Goal: Information Seeking & Learning: Learn about a topic

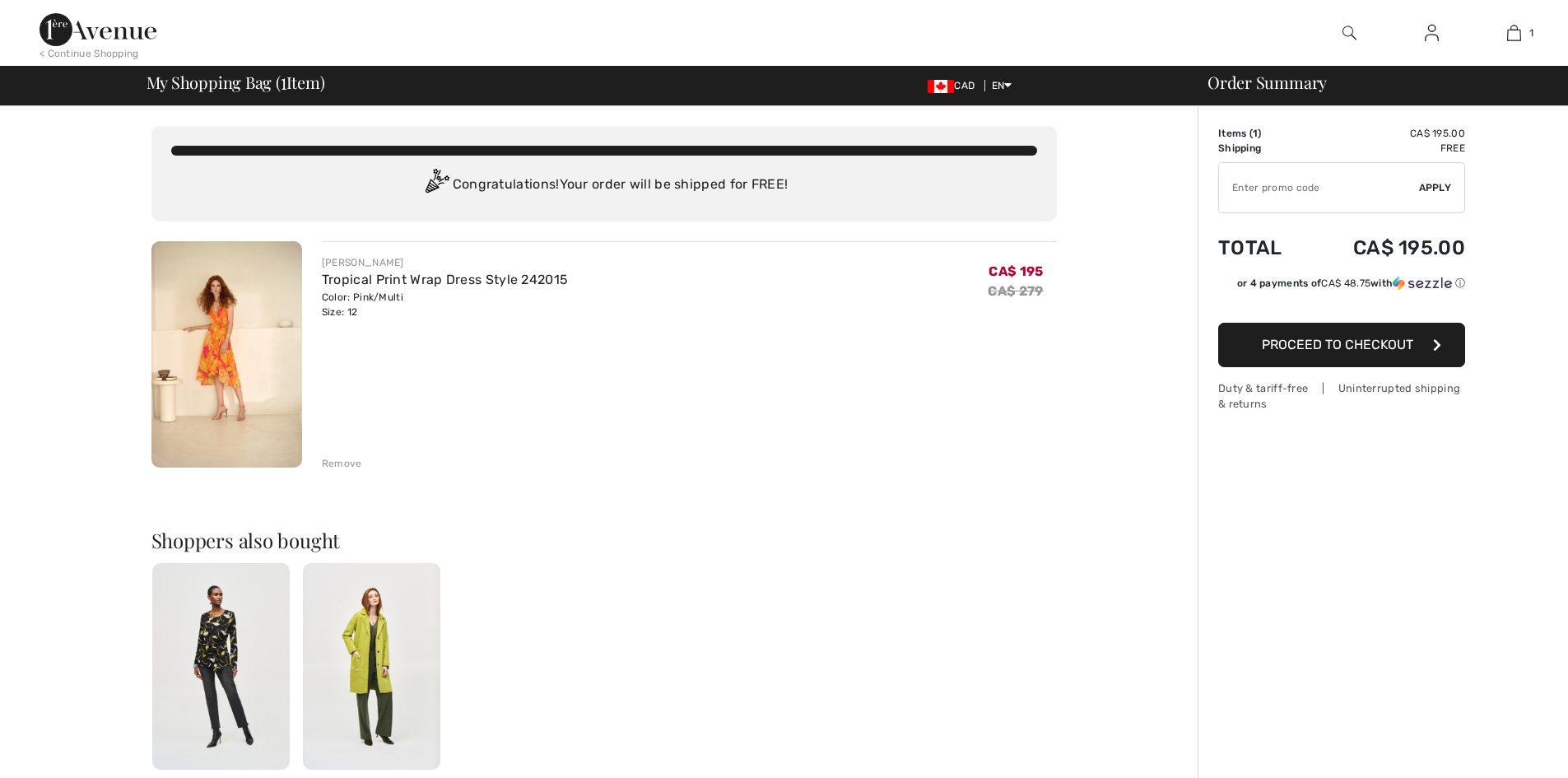
click at [233, 376] on img at bounding box center [227, 354] width 150 height 227
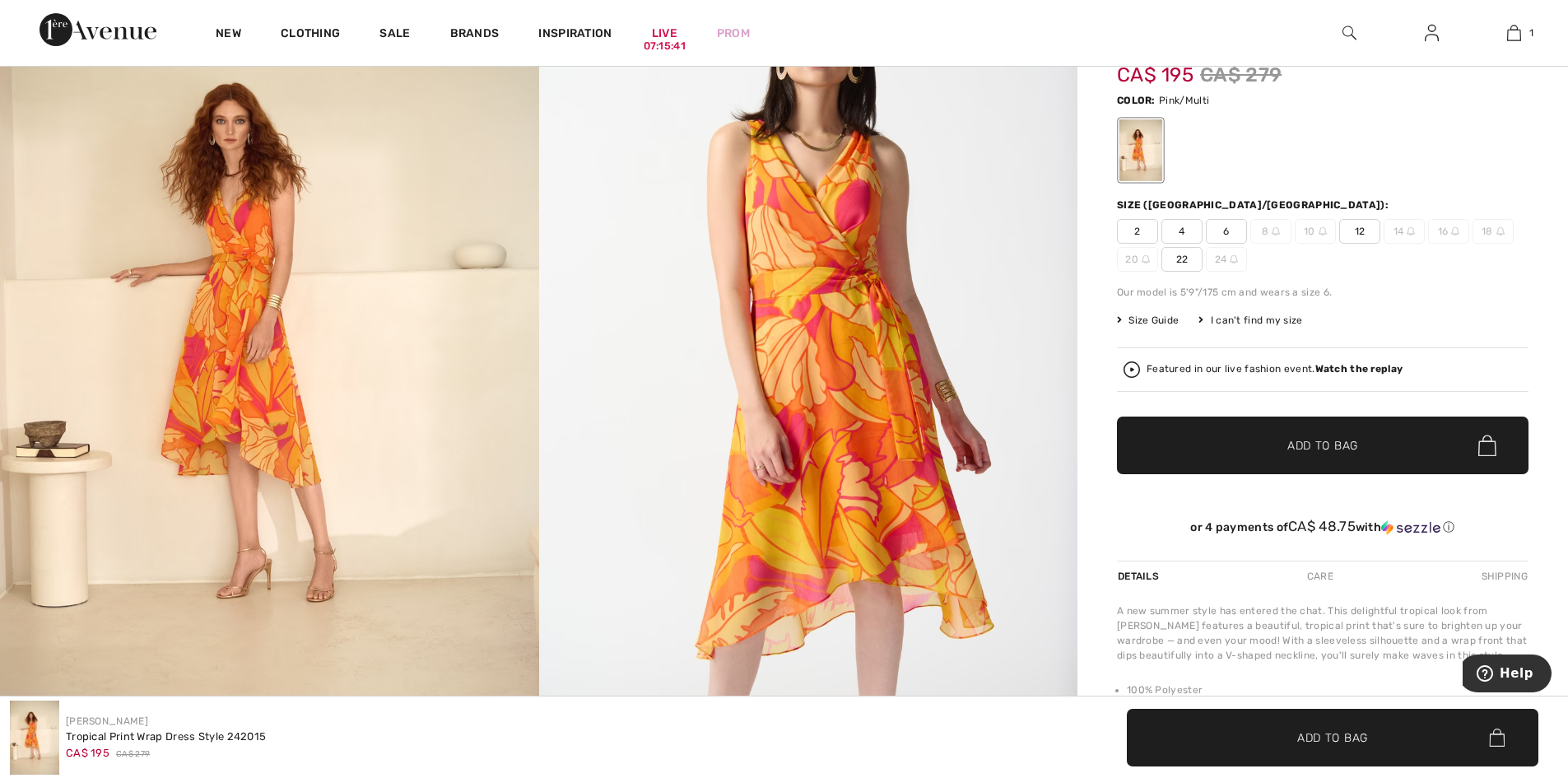
scroll to position [165, 0]
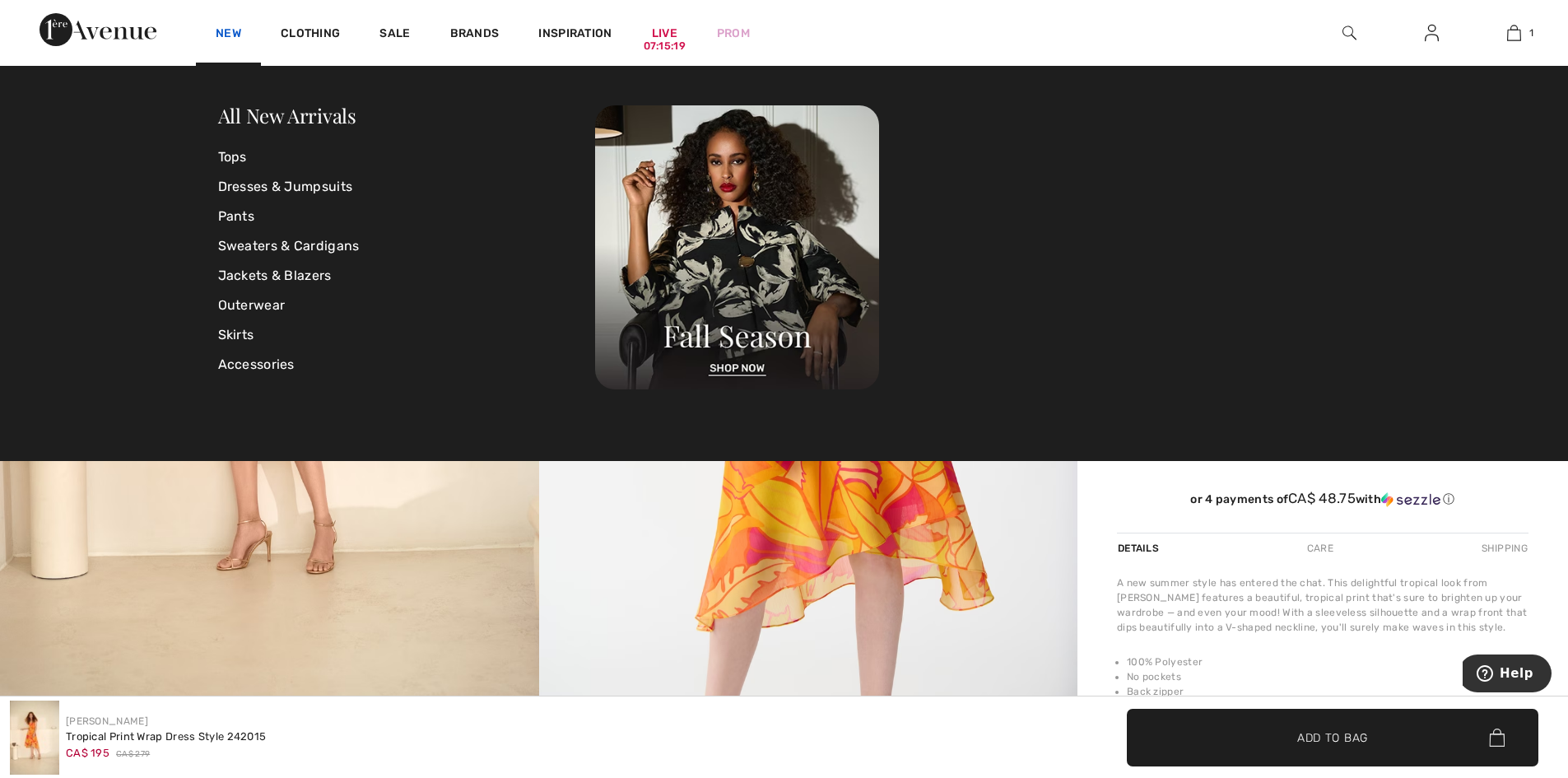
click at [236, 30] on link "New" at bounding box center [228, 35] width 25 height 17
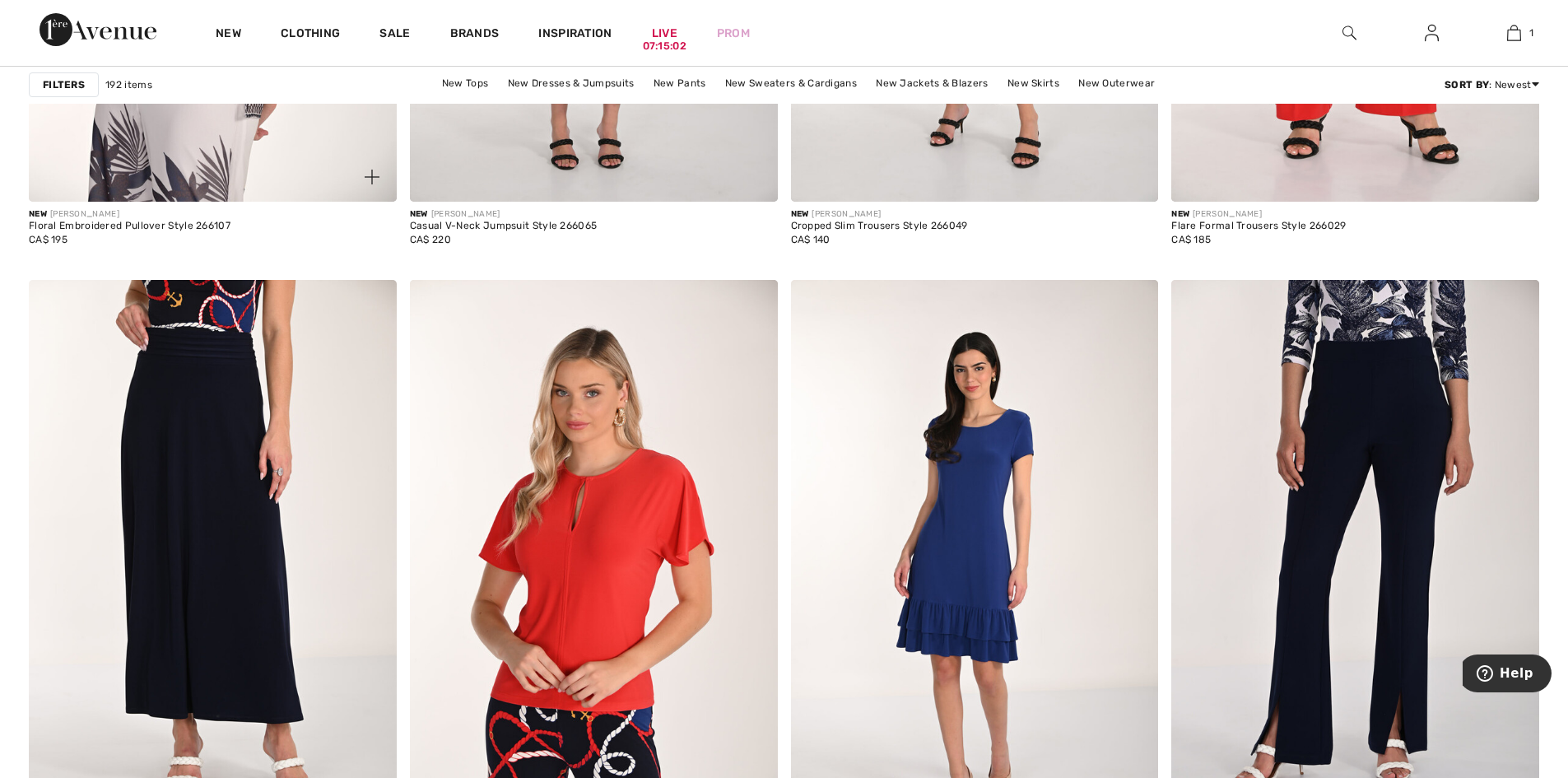
scroll to position [4115, 0]
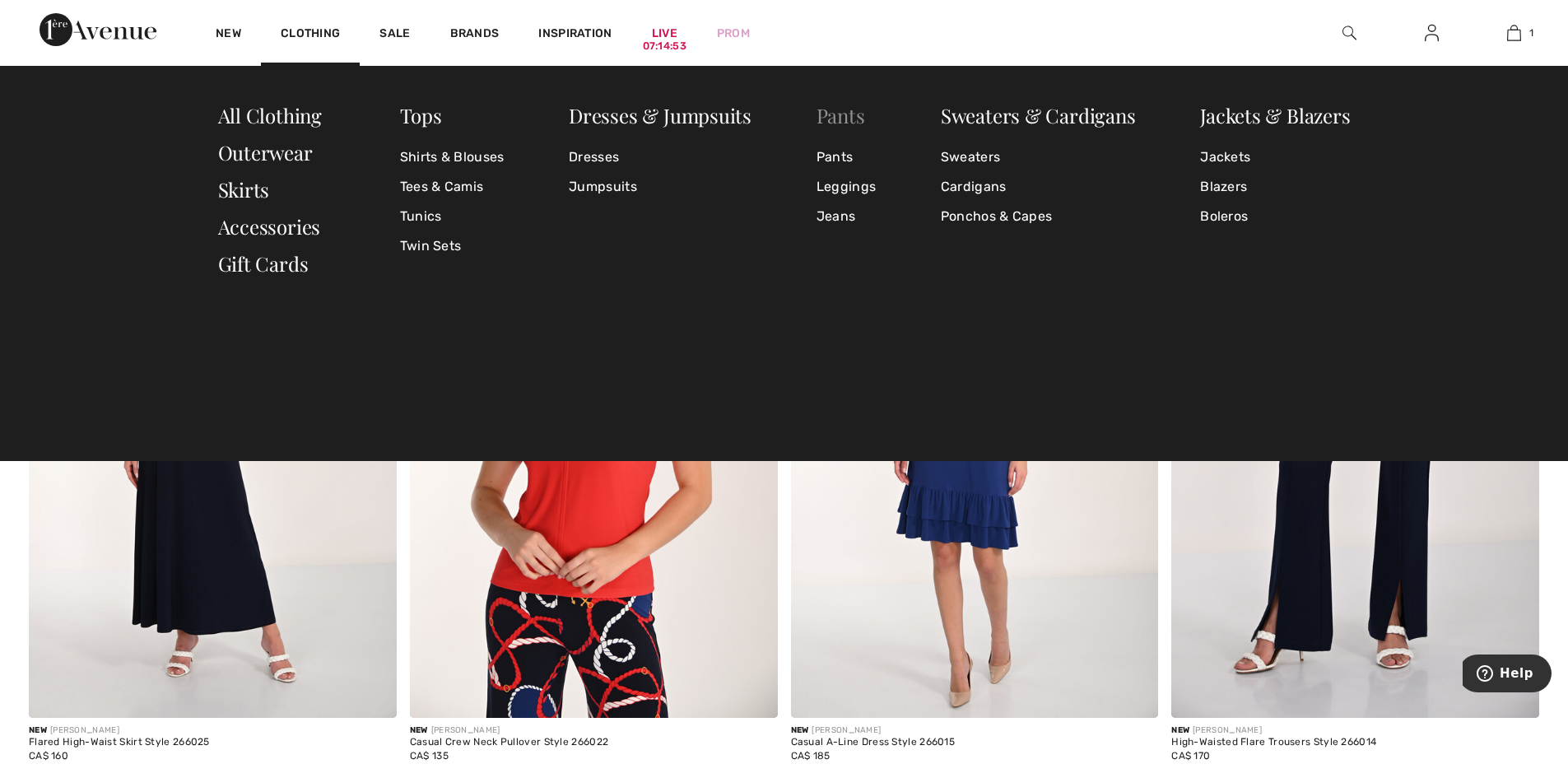
click at [852, 115] on link "Pants" at bounding box center [841, 115] width 49 height 26
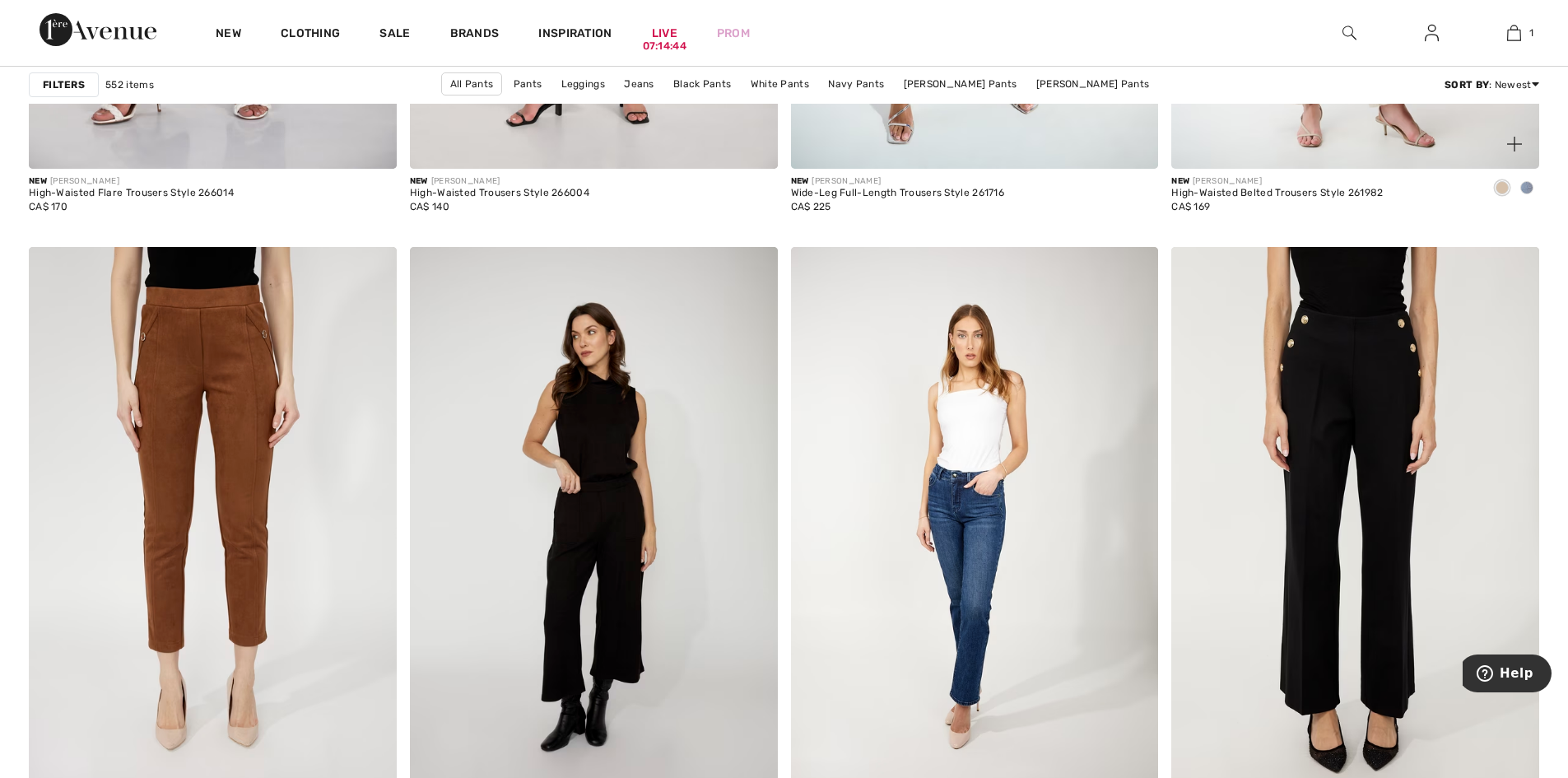
scroll to position [1976, 0]
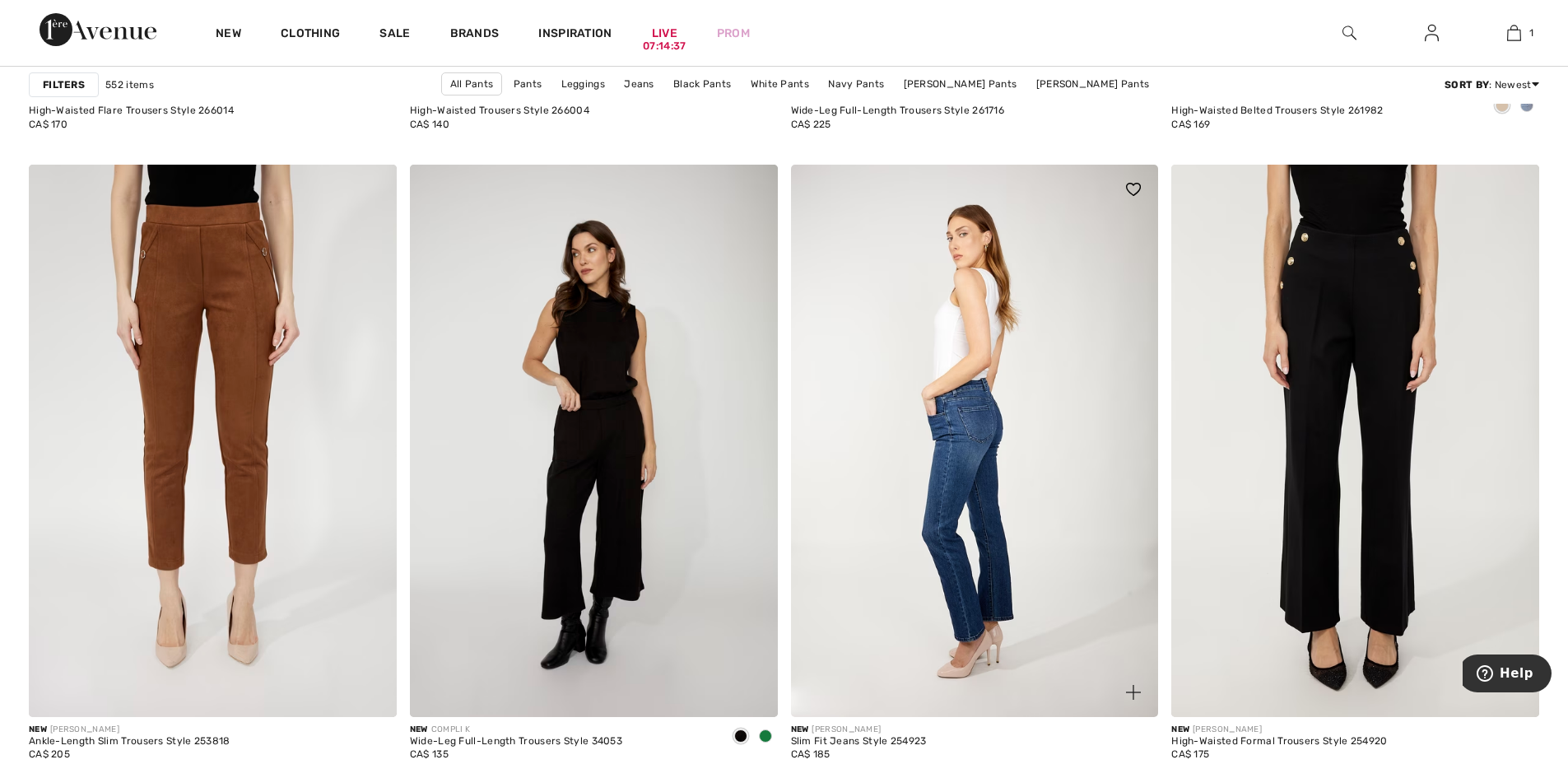
click at [976, 437] on img at bounding box center [974, 440] width 368 height 551
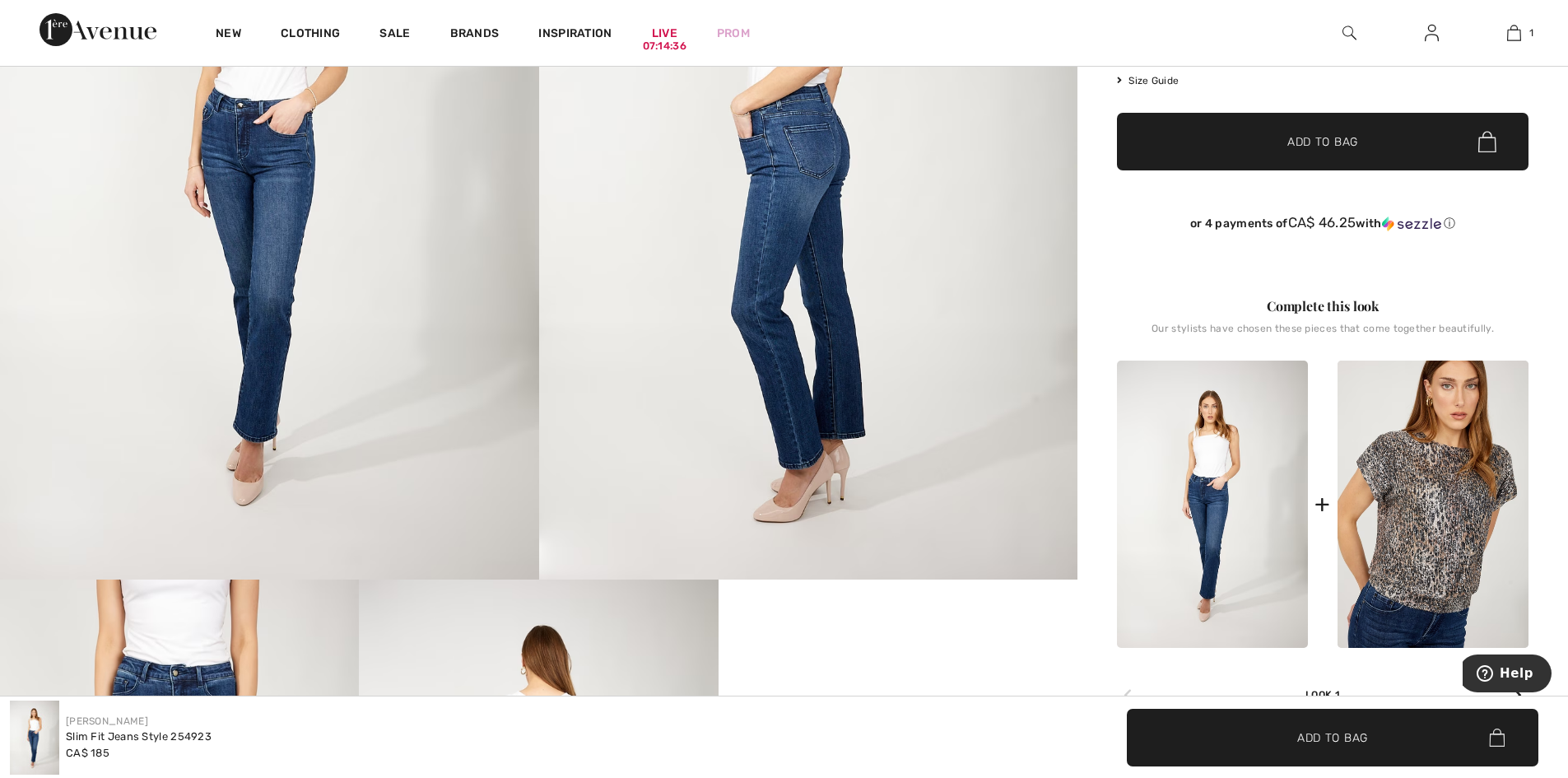
scroll to position [329, 0]
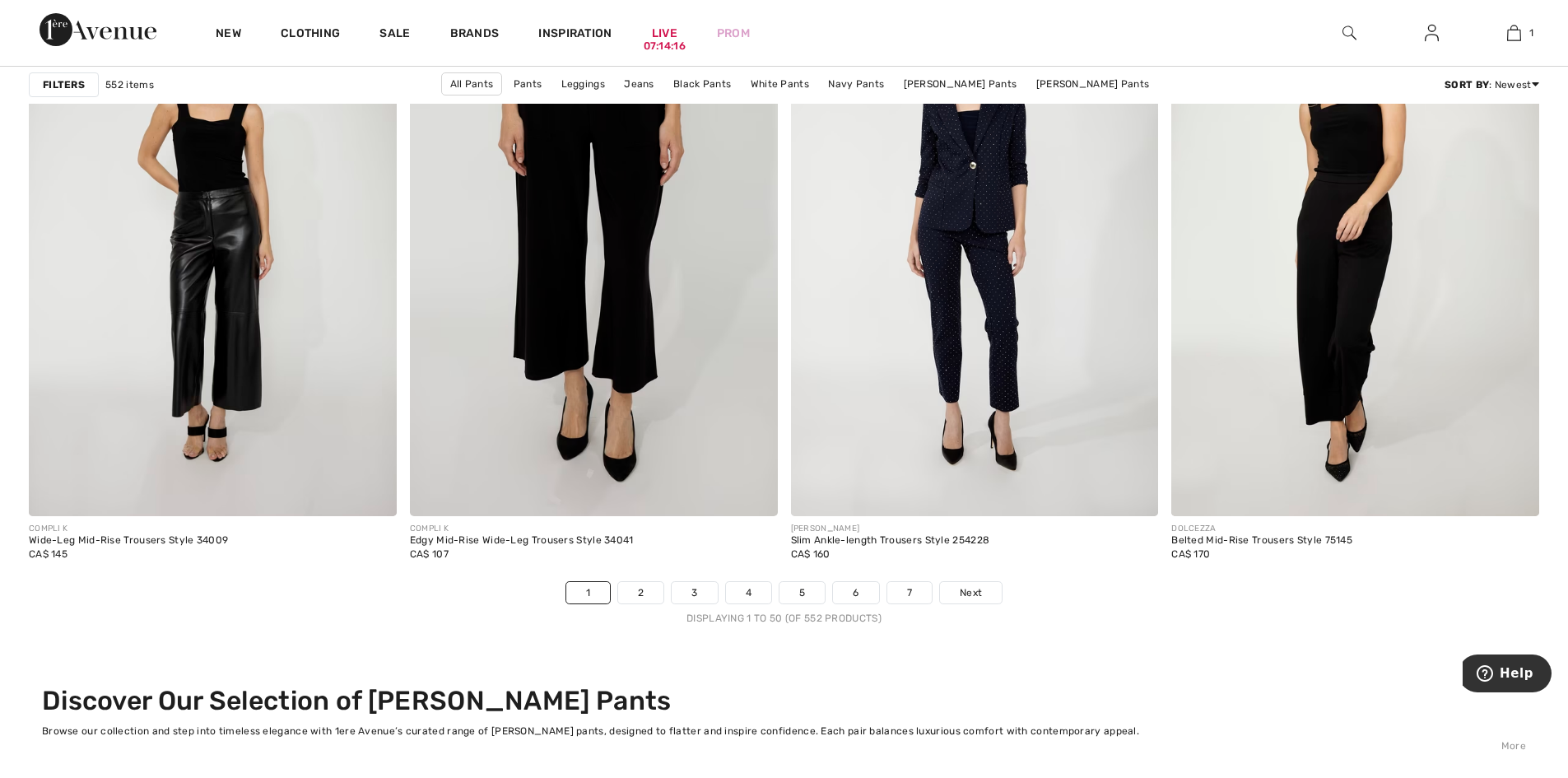
scroll to position [9382, 0]
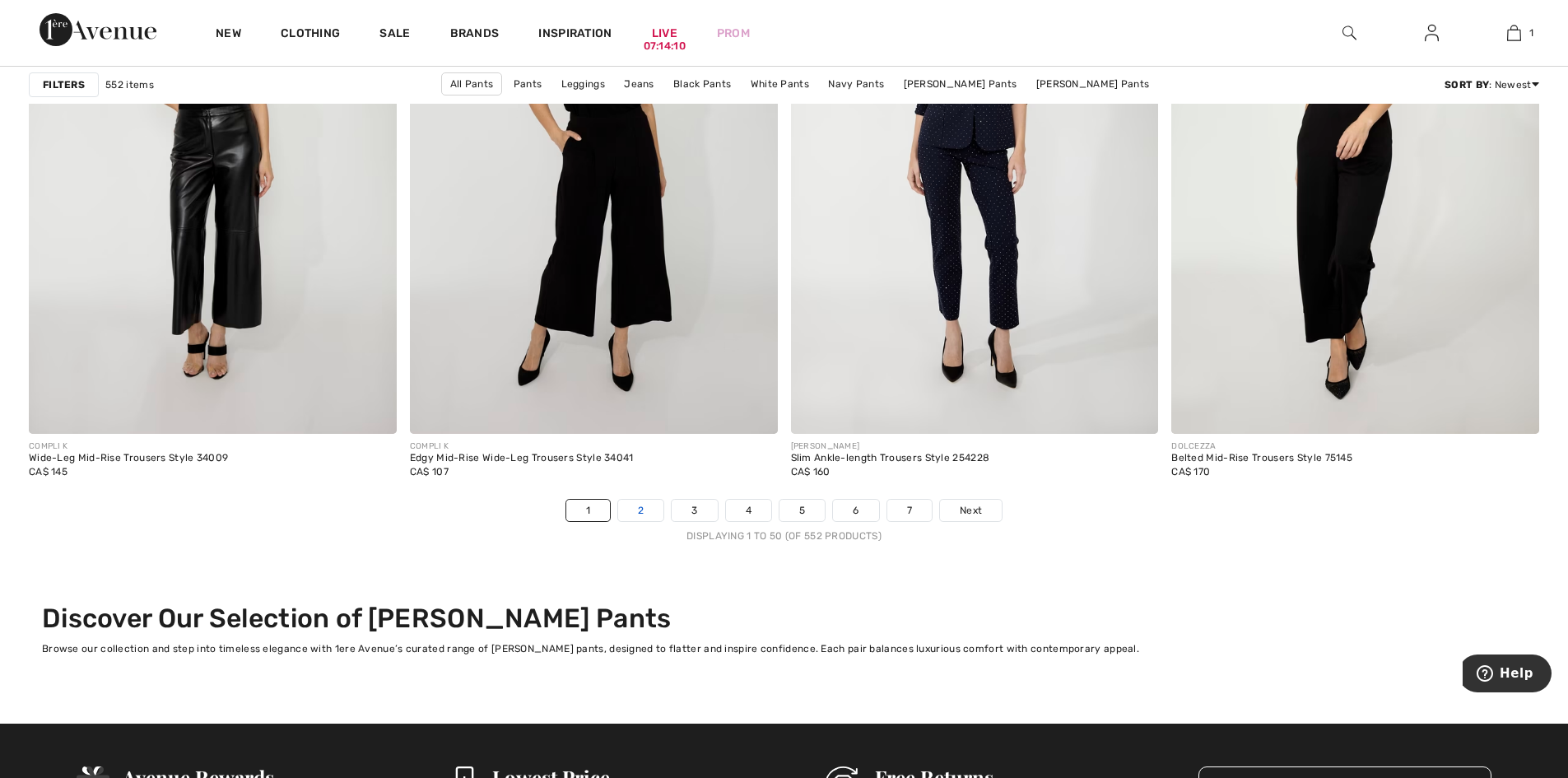
click at [639, 507] on link "2" at bounding box center [641, 510] width 45 height 22
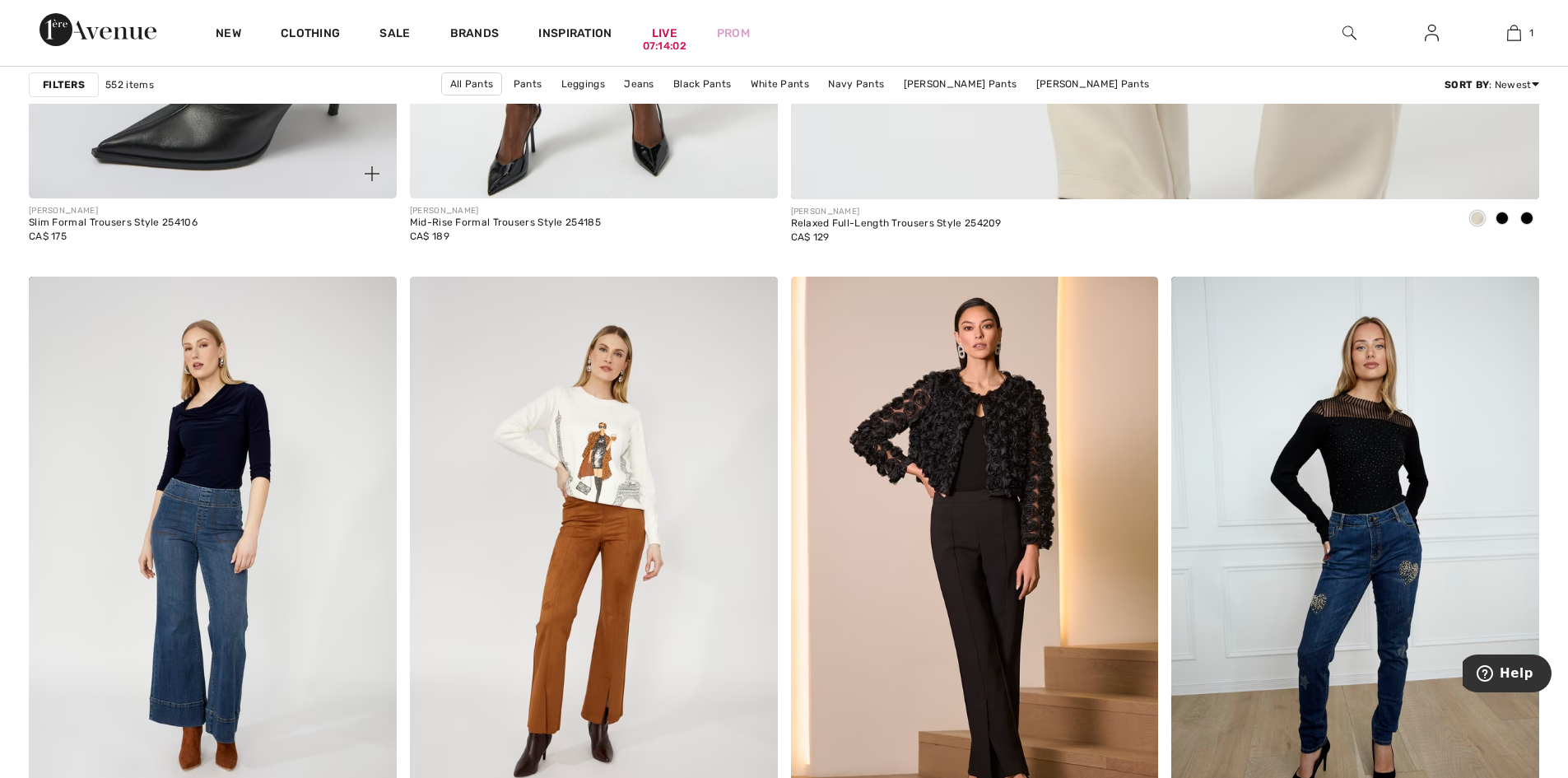
scroll to position [1317, 0]
